Goal: Task Accomplishment & Management: Use online tool/utility

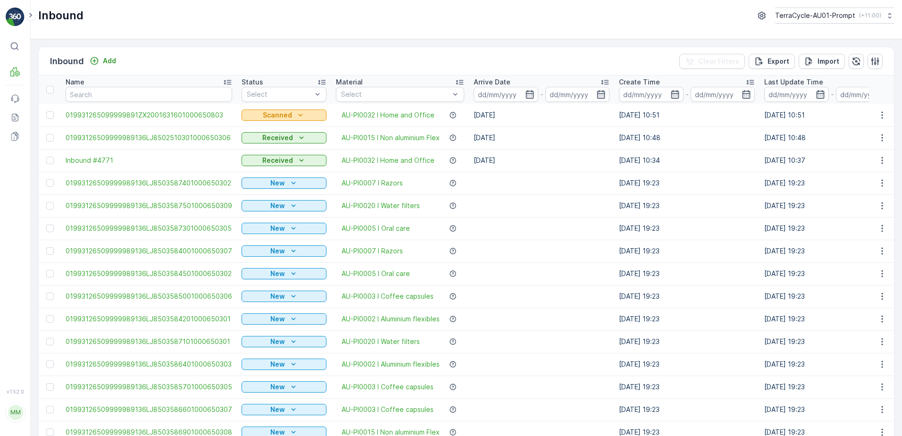
click at [308, 115] on div "Scanned" at bounding box center [283, 114] width 77 height 9
click at [267, 126] on span "Scanned" at bounding box center [261, 130] width 28 height 8
click at [526, 94] on icon "button" at bounding box center [529, 94] width 9 height 9
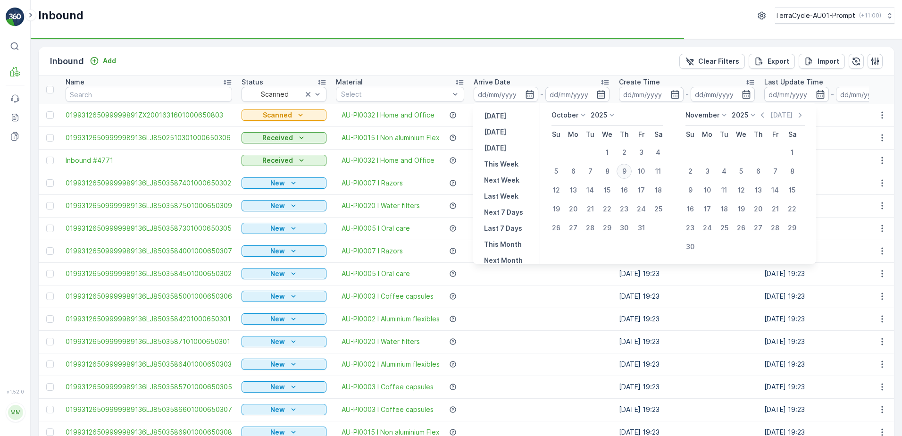
click at [626, 172] on div "9" at bounding box center [623, 171] width 15 height 15
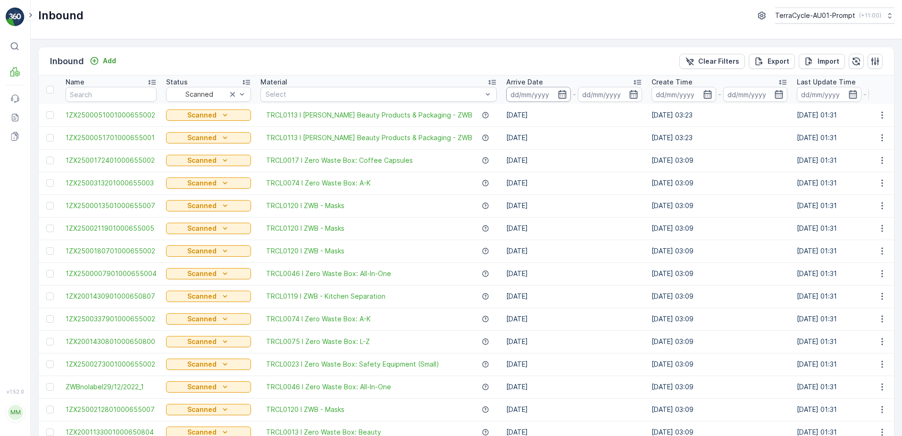
click at [541, 99] on input at bounding box center [538, 94] width 65 height 15
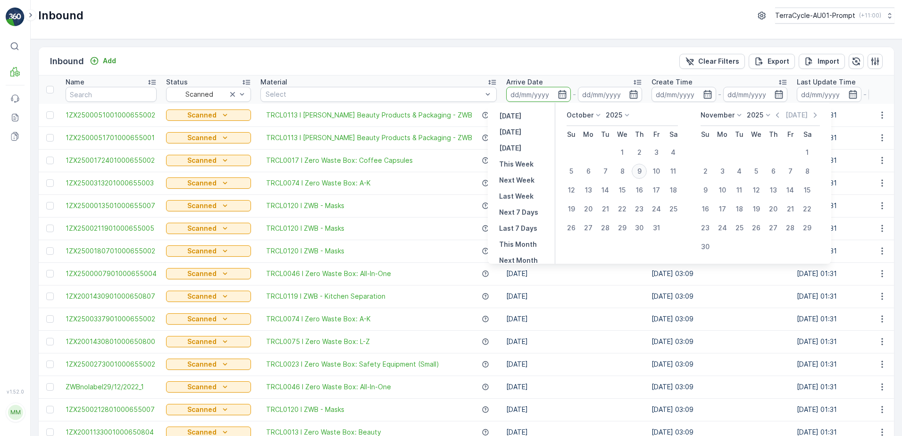
click at [636, 172] on div "9" at bounding box center [638, 171] width 15 height 15
type input "[DATE]"
click at [636, 172] on div "9" at bounding box center [638, 171] width 15 height 15
type input "[DATE]"
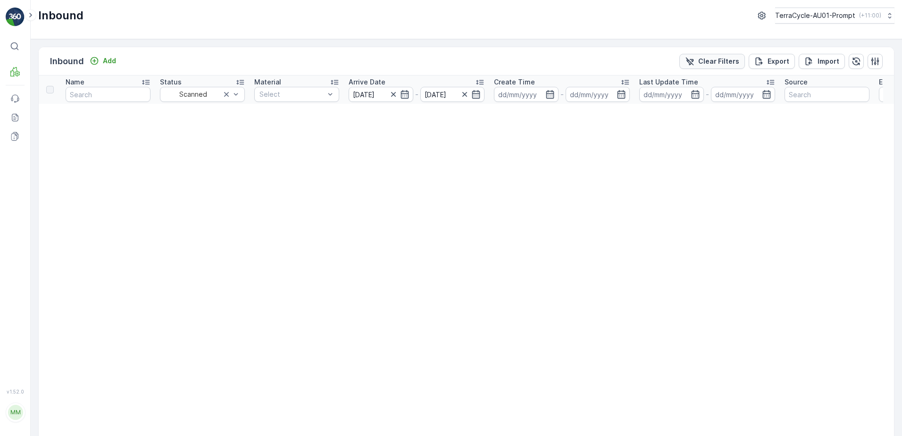
click at [711, 59] on p "Clear Filters" at bounding box center [718, 61] width 41 height 9
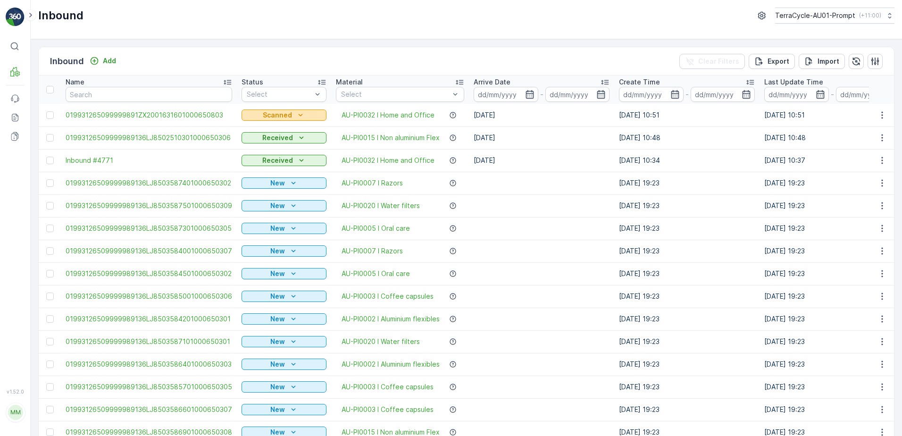
click at [291, 113] on div "Scanned" at bounding box center [283, 114] width 77 height 9
click at [262, 152] on span "Received" at bounding box center [259, 155] width 30 height 9
